Goal: Task Accomplishment & Management: Manage account settings

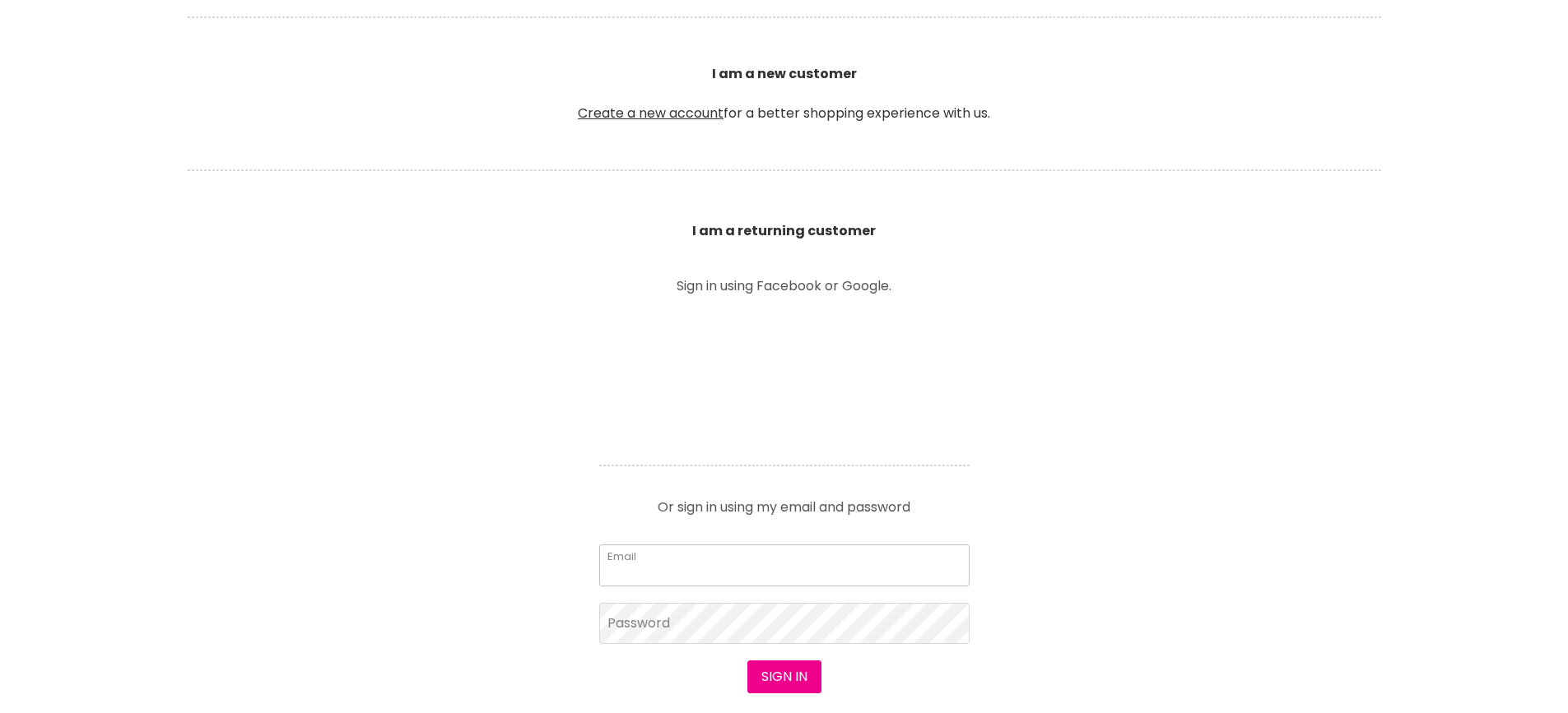
scroll to position [658, 0]
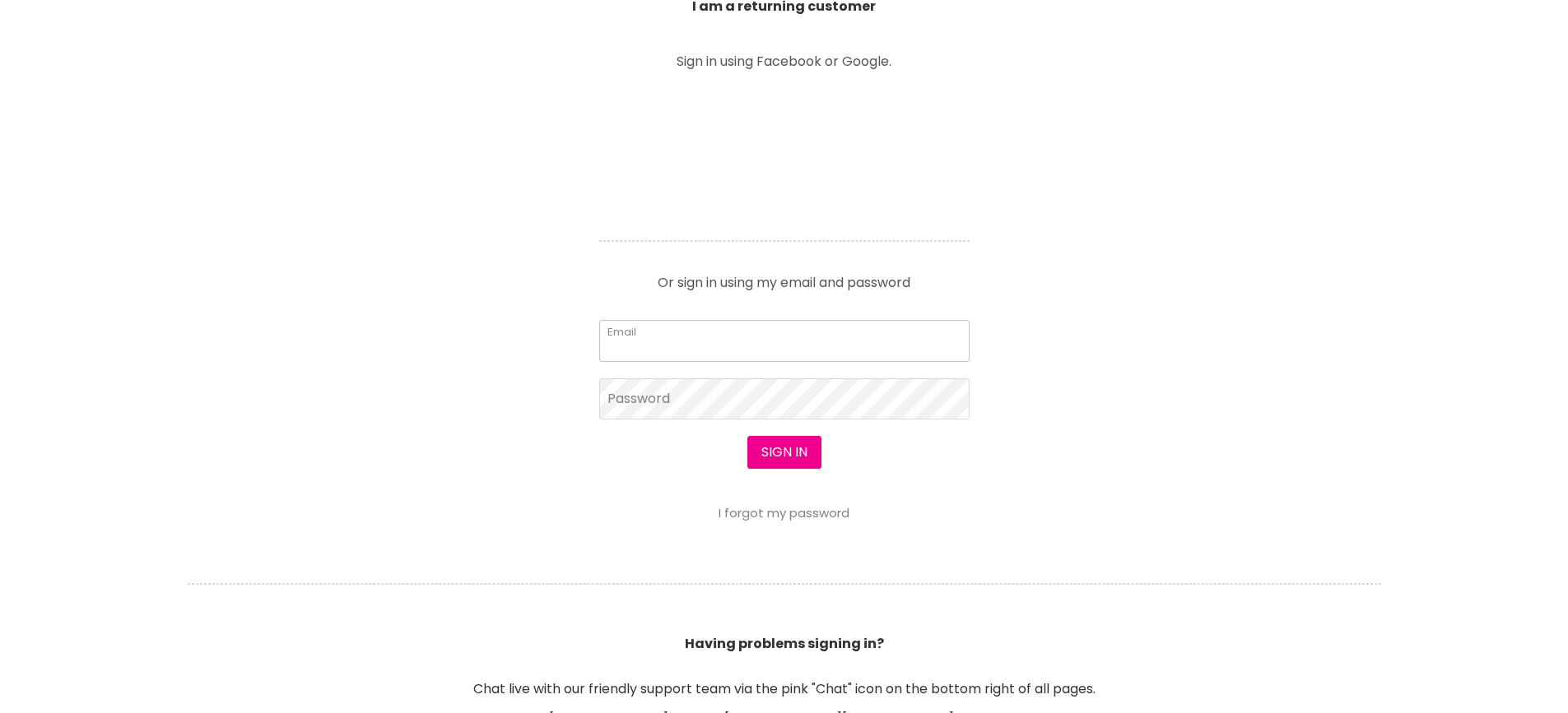
click at [687, 342] on input "Email" at bounding box center [784, 340] width 371 height 41
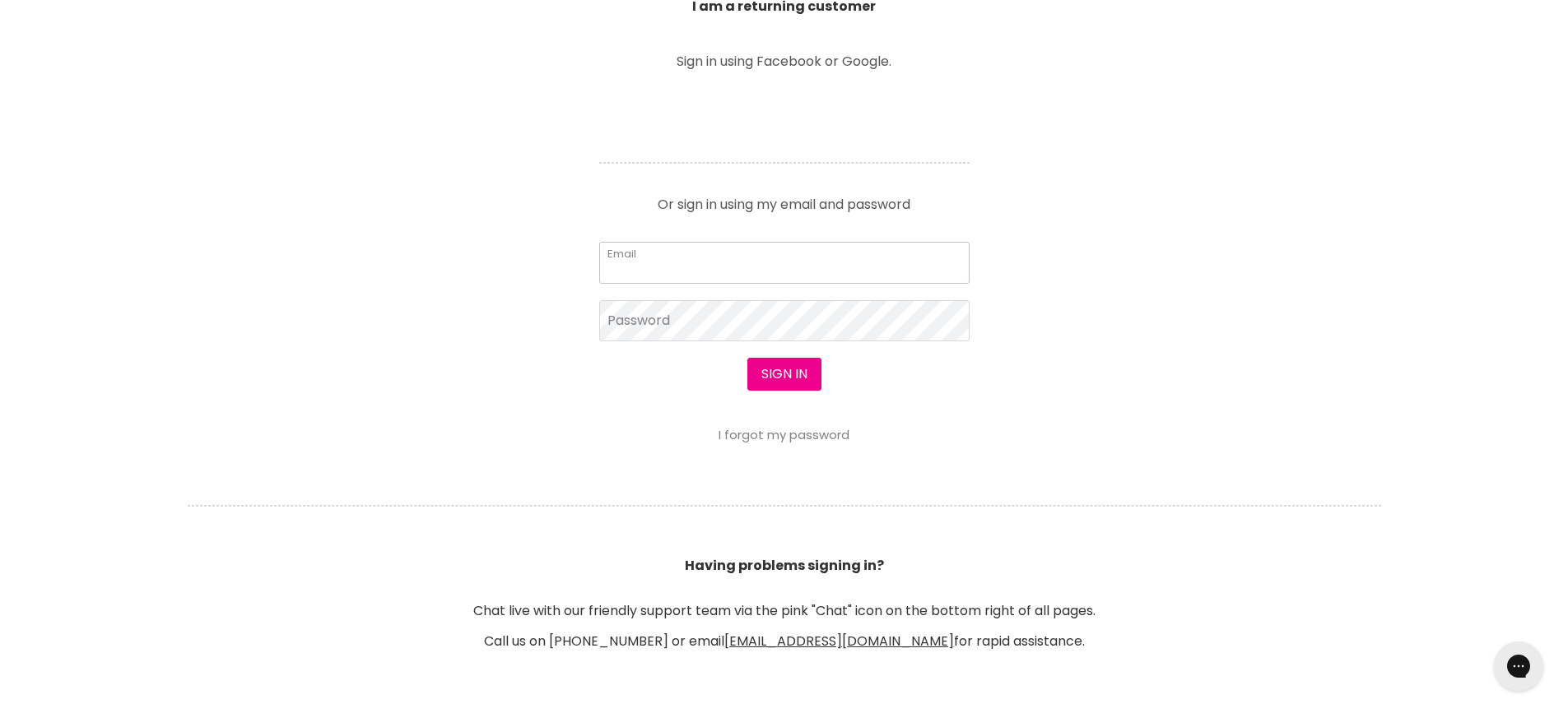
scroll to position [657, 0]
type input "h"
